Goal: Use online tool/utility: Utilize a website feature to perform a specific function

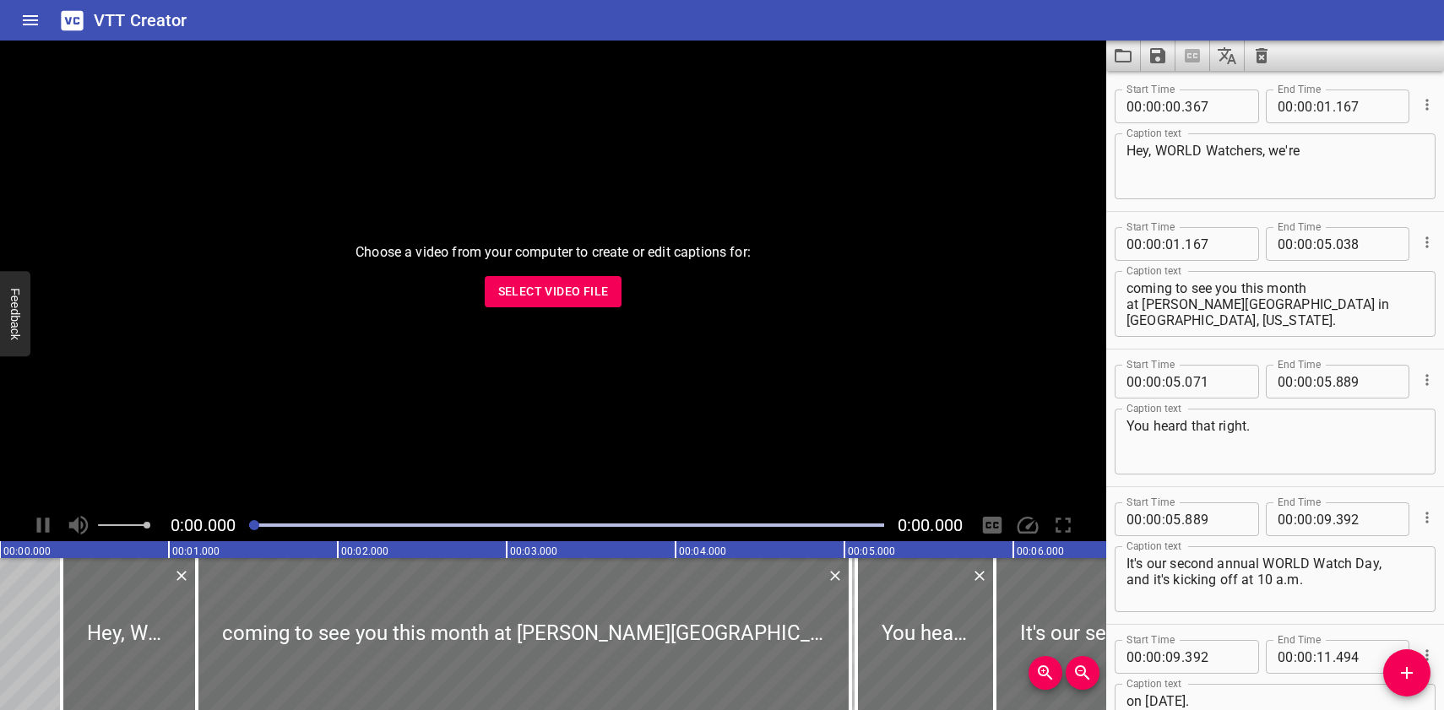
scroll to position [24643, 0]
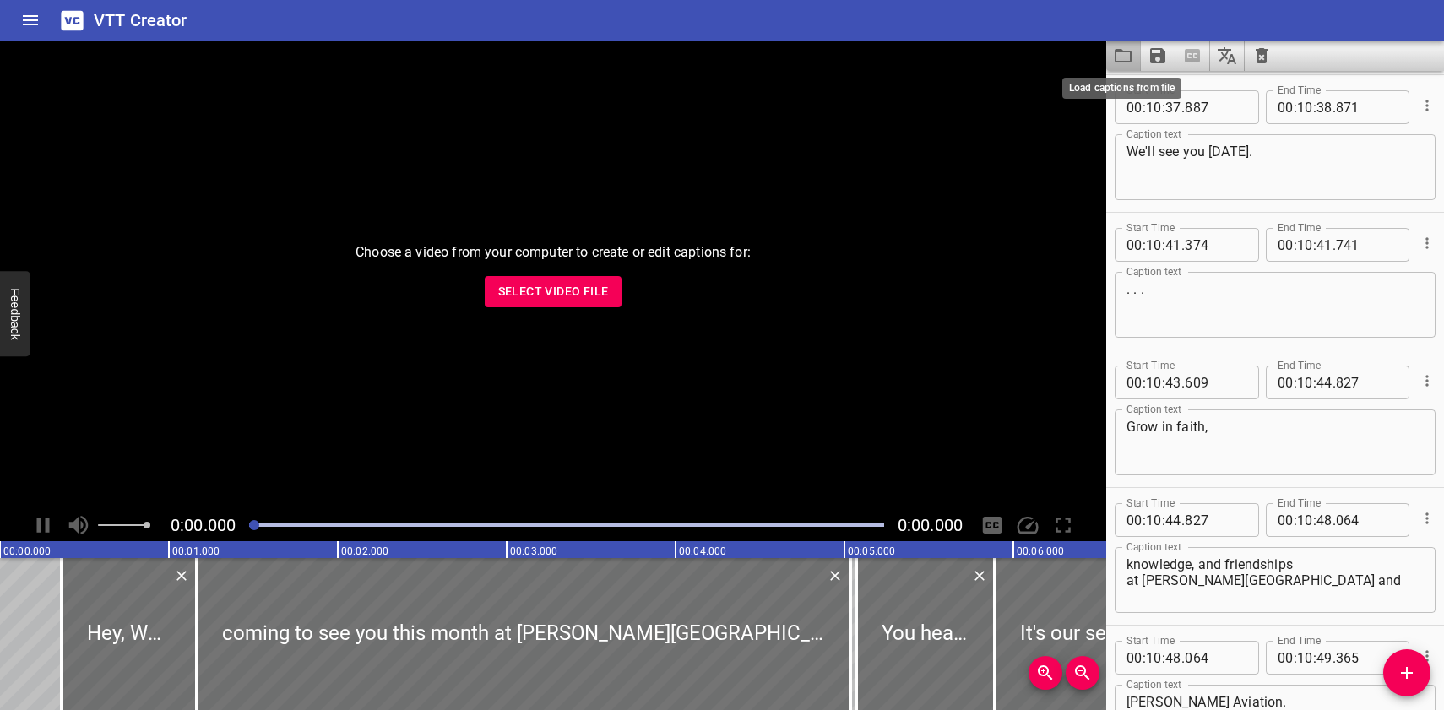
click at [1121, 54] on icon "Load captions from file" at bounding box center [1123, 56] width 20 height 20
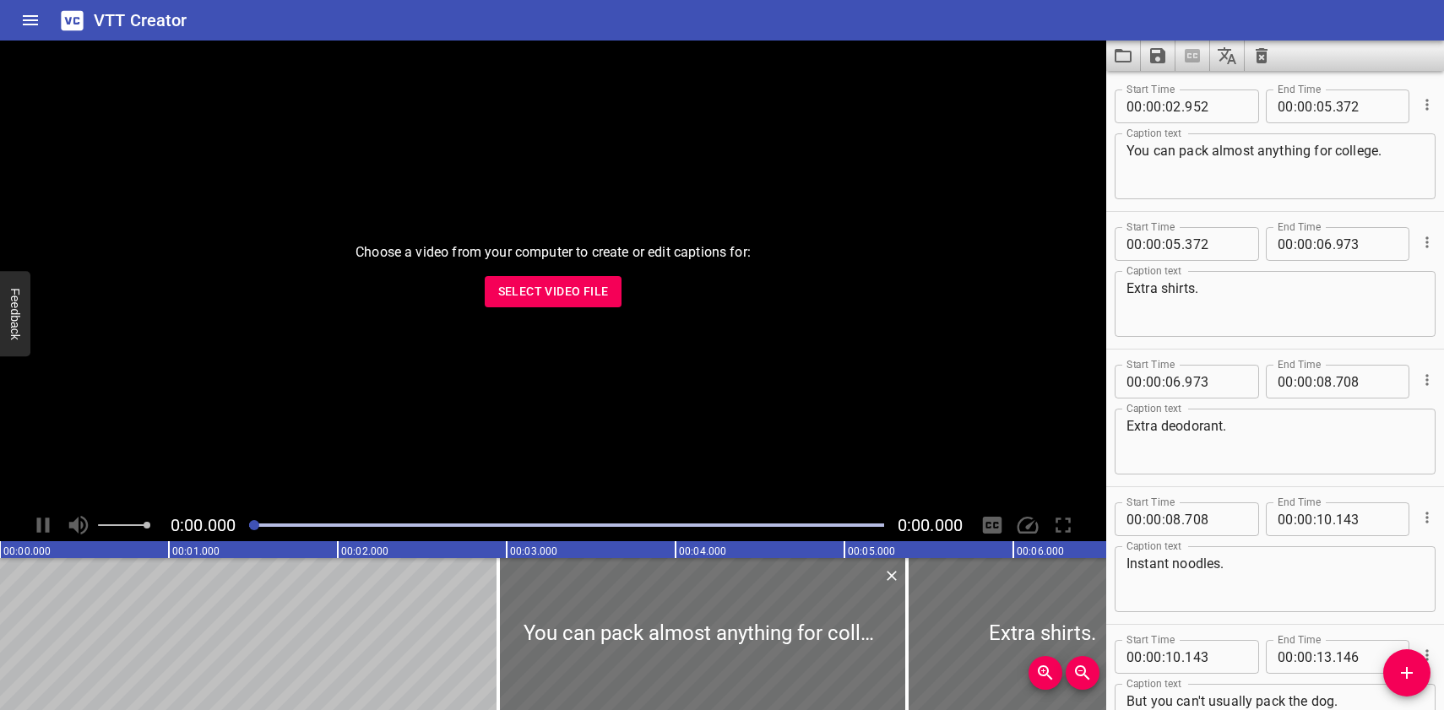
scroll to position [4267, 0]
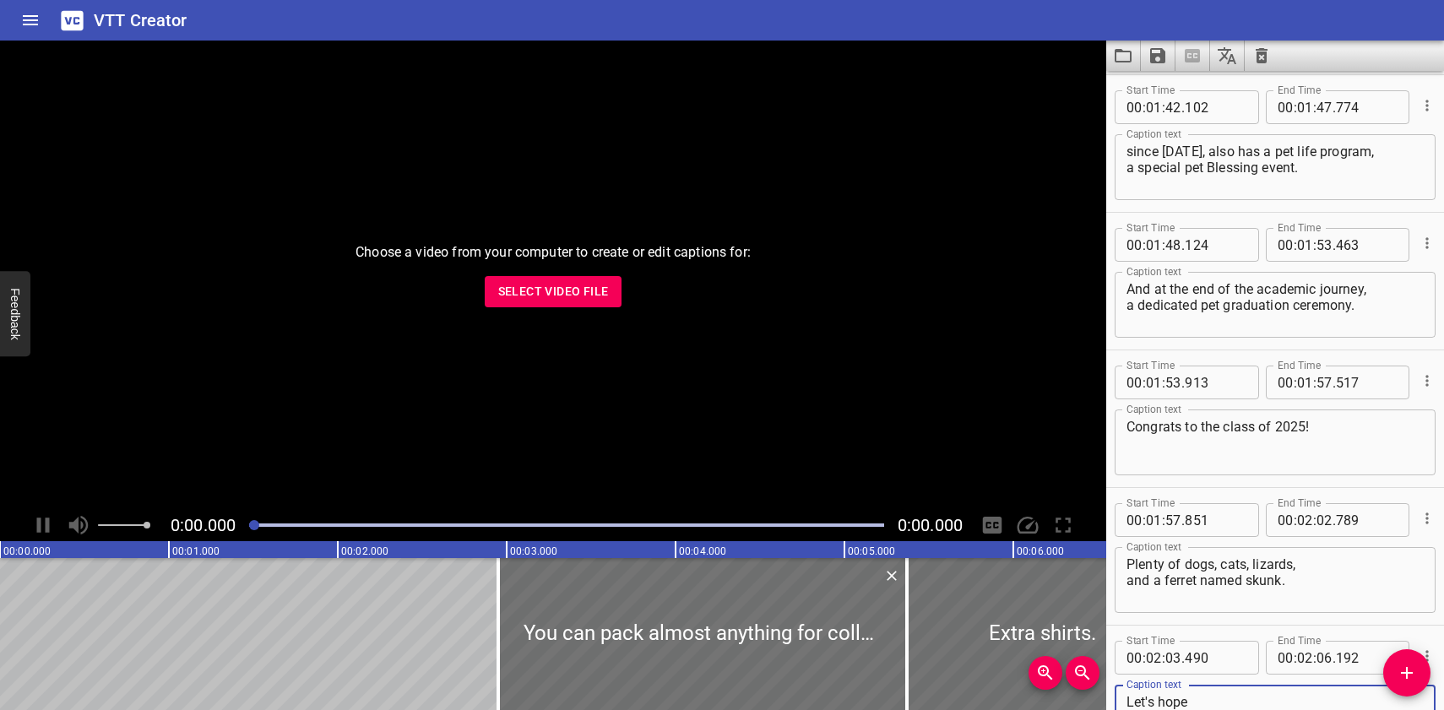
type textarea "Let's hope they put that degree to good use."
click at [1159, 55] on icon "Save captions to file" at bounding box center [1157, 55] width 15 height 15
click at [1167, 91] on li "Save to VTT file" at bounding box center [1203, 93] width 124 height 30
click at [1123, 57] on icon "Load captions from file" at bounding box center [1123, 56] width 20 height 20
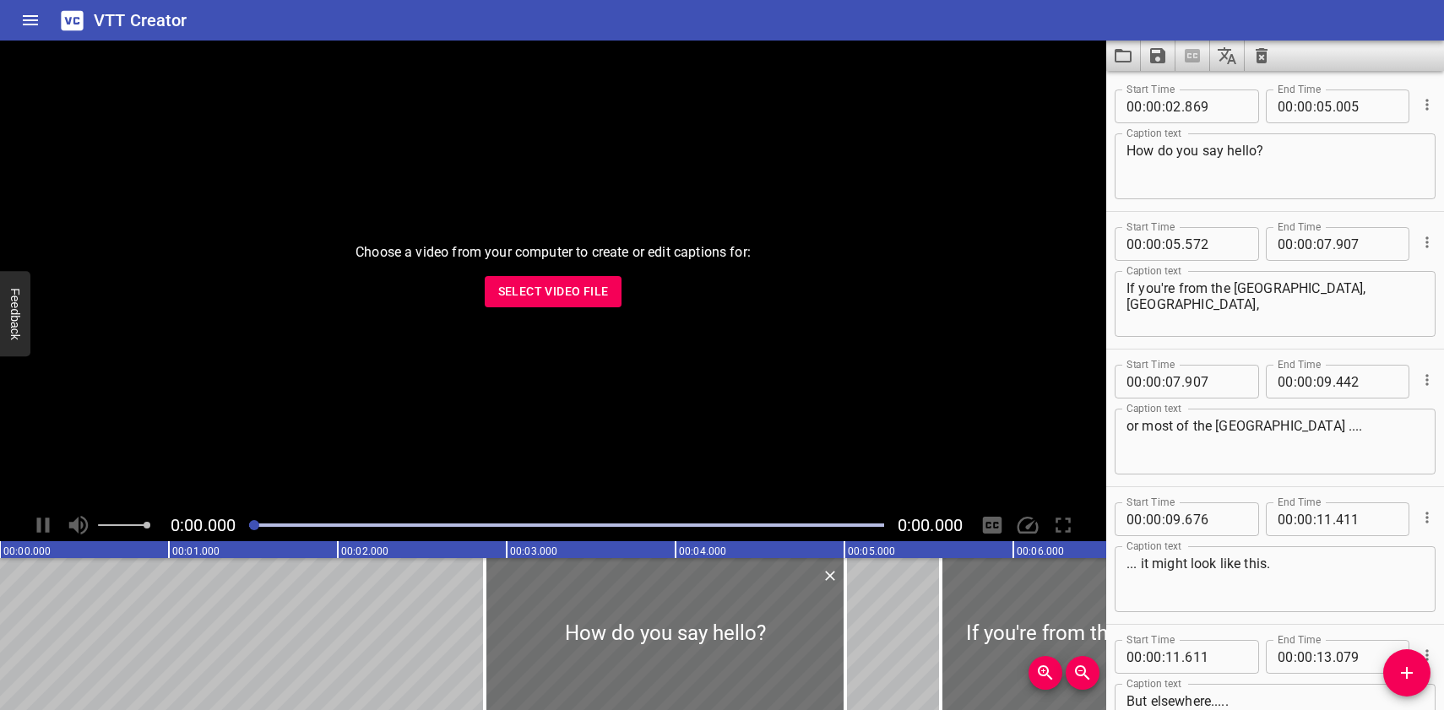
scroll to position [4680, 0]
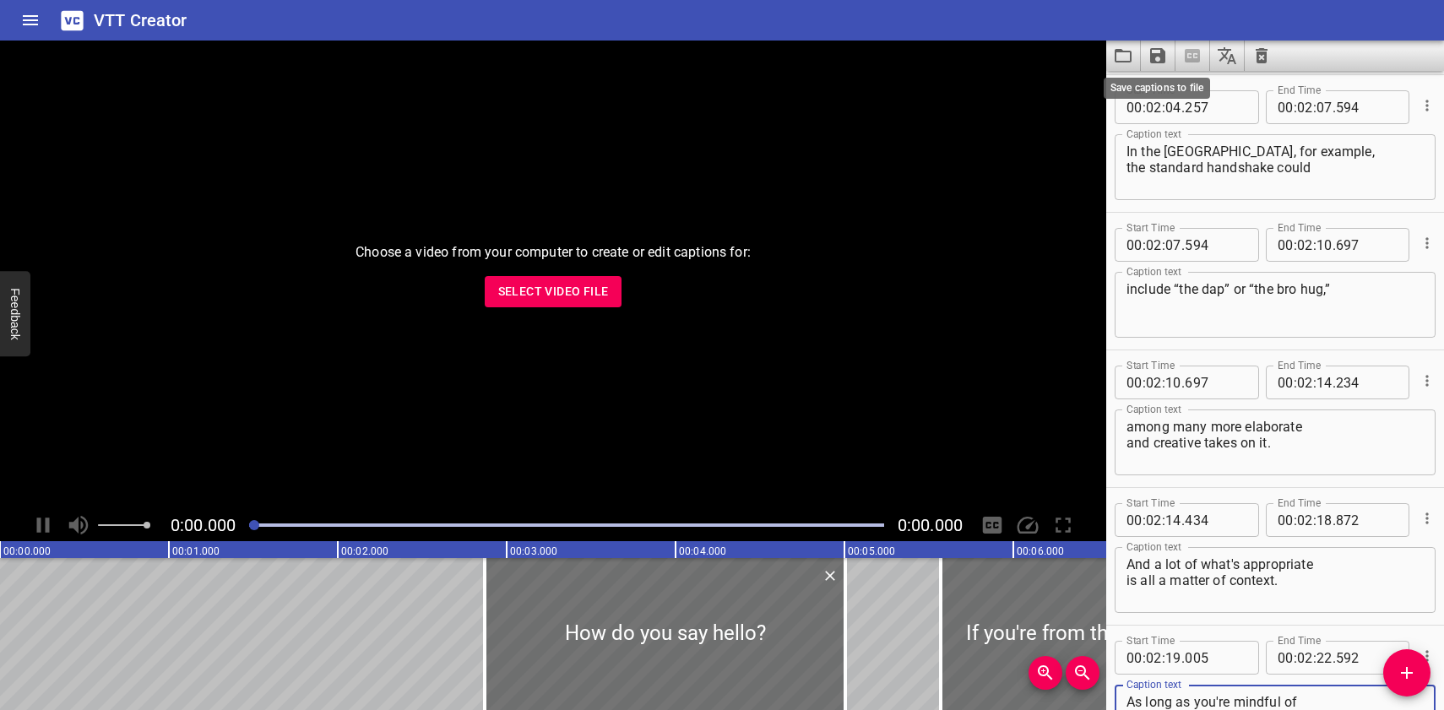
type textarea "As long as you're mindful of your audience, it's hard to go wrong."
click at [1160, 55] on icon "Save captions to file" at bounding box center [1157, 55] width 15 height 15
click at [1195, 92] on li "Save to VTT file" at bounding box center [1203, 93] width 124 height 30
click at [1120, 55] on icon "Load captions from file" at bounding box center [1123, 56] width 20 height 20
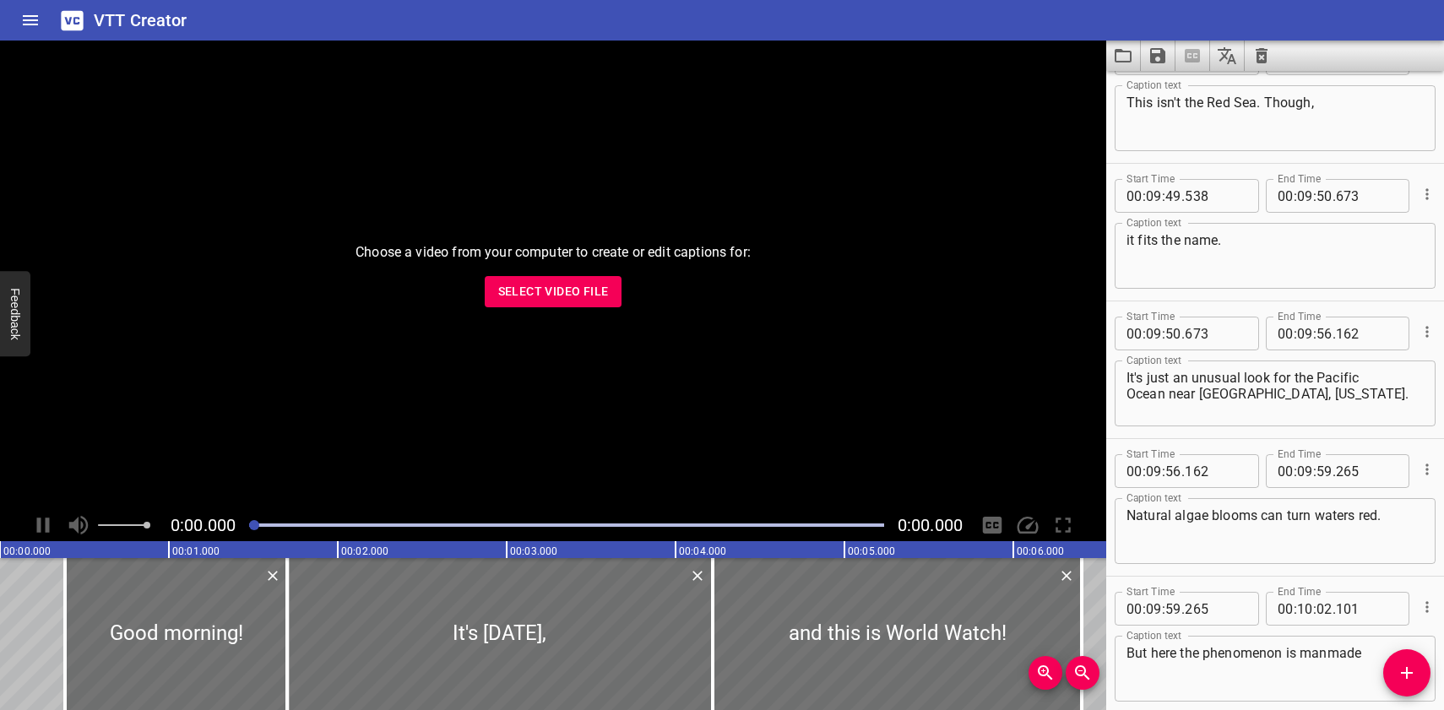
scroll to position [21940, 0]
type textarea "We'll see you [DATE]."
click at [1162, 48] on icon "Save captions to file" at bounding box center [1157, 55] width 15 height 15
click at [1179, 91] on li "Save to VTT file" at bounding box center [1203, 93] width 124 height 30
click at [1127, 60] on icon "Load captions from file" at bounding box center [1123, 56] width 20 height 20
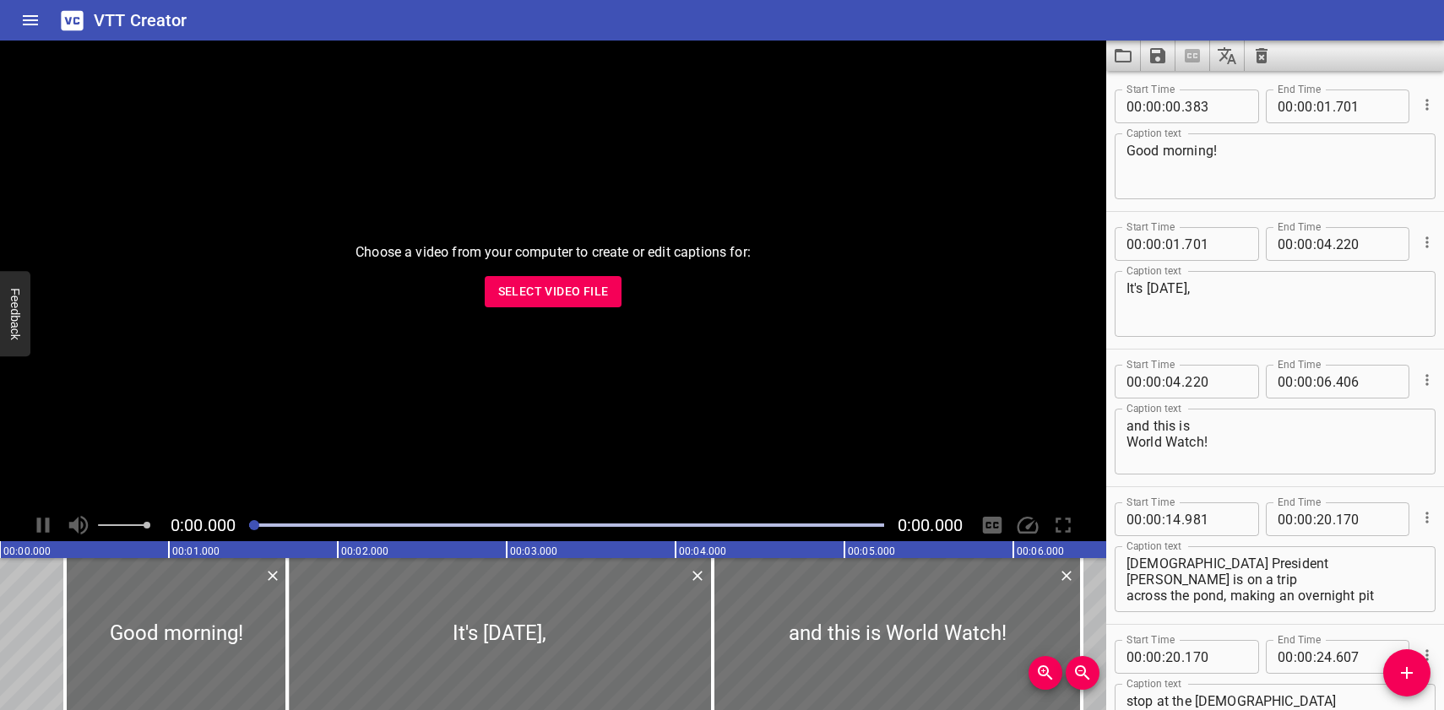
scroll to position [22853, 0]
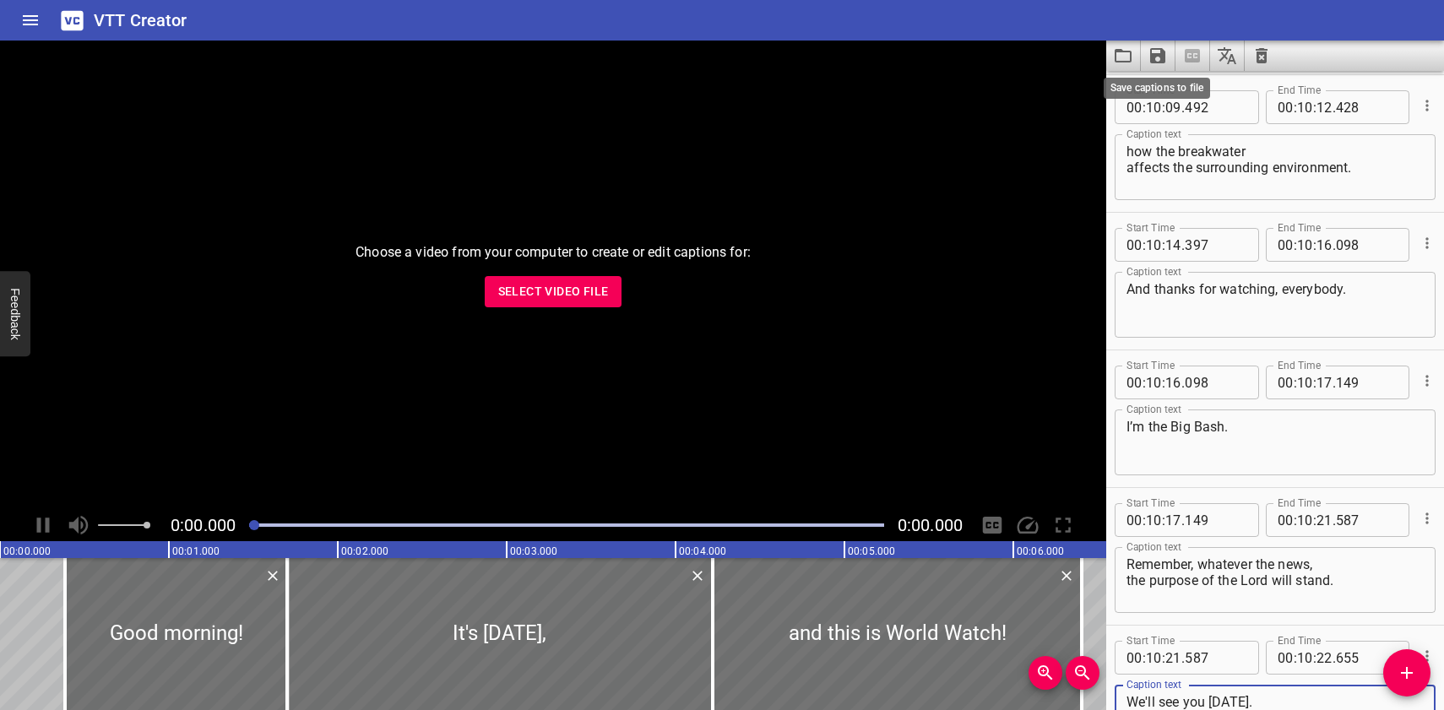
type textarea "We'll see you [DATE]."
click at [1162, 57] on icon "Save captions to file" at bounding box center [1157, 55] width 15 height 15
click at [1168, 92] on li "Save to VTT file" at bounding box center [1203, 93] width 124 height 30
